Goal: Information Seeking & Learning: Learn about a topic

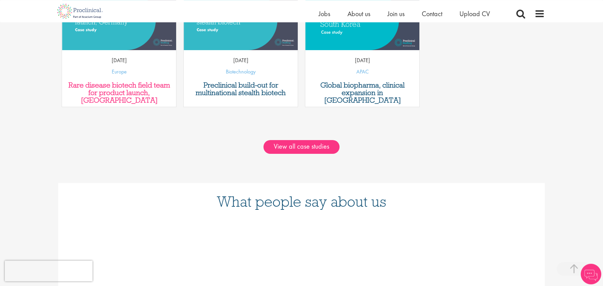
scroll to position [716, 0]
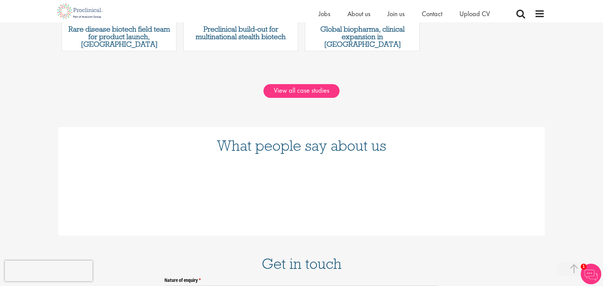
click at [534, 13] on div "Home Jobs About us Join us Contact Upload CV" at bounding box center [432, 16] width 226 height 14
click at [539, 13] on span at bounding box center [540, 14] width 10 height 10
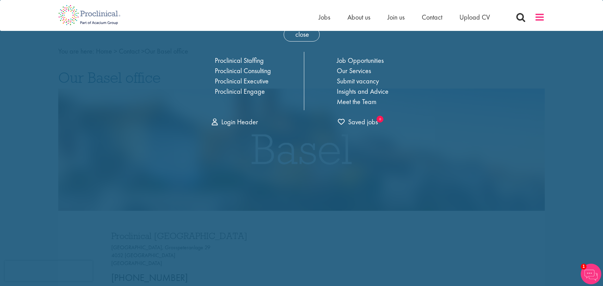
scroll to position [0, 0]
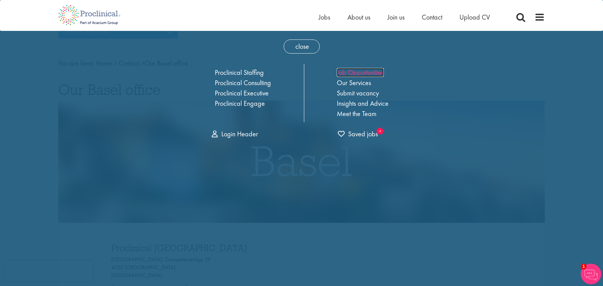
click at [377, 72] on link "Job Opportunities" at bounding box center [360, 72] width 47 height 9
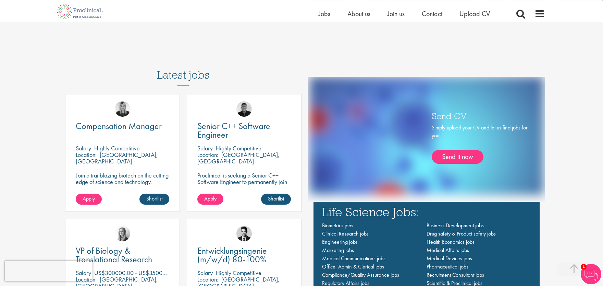
scroll to position [432, 0]
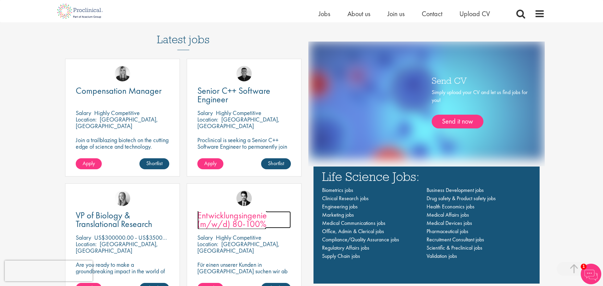
click at [240, 213] on span "Entwicklungsingenie (m/w/d) 80-100%" at bounding box center [232, 219] width 70 height 20
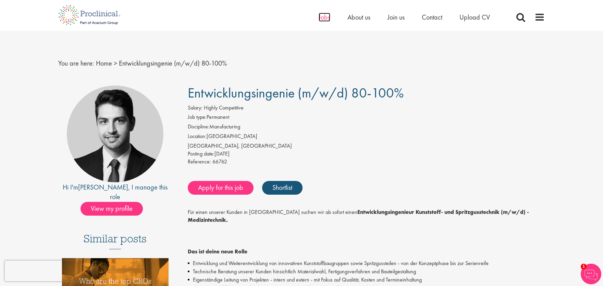
click at [323, 17] on span "Jobs" at bounding box center [325, 17] width 12 height 9
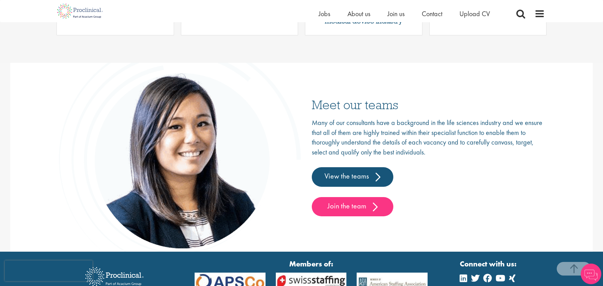
scroll to position [1018, 0]
